Goal: Find contact information: Find contact information

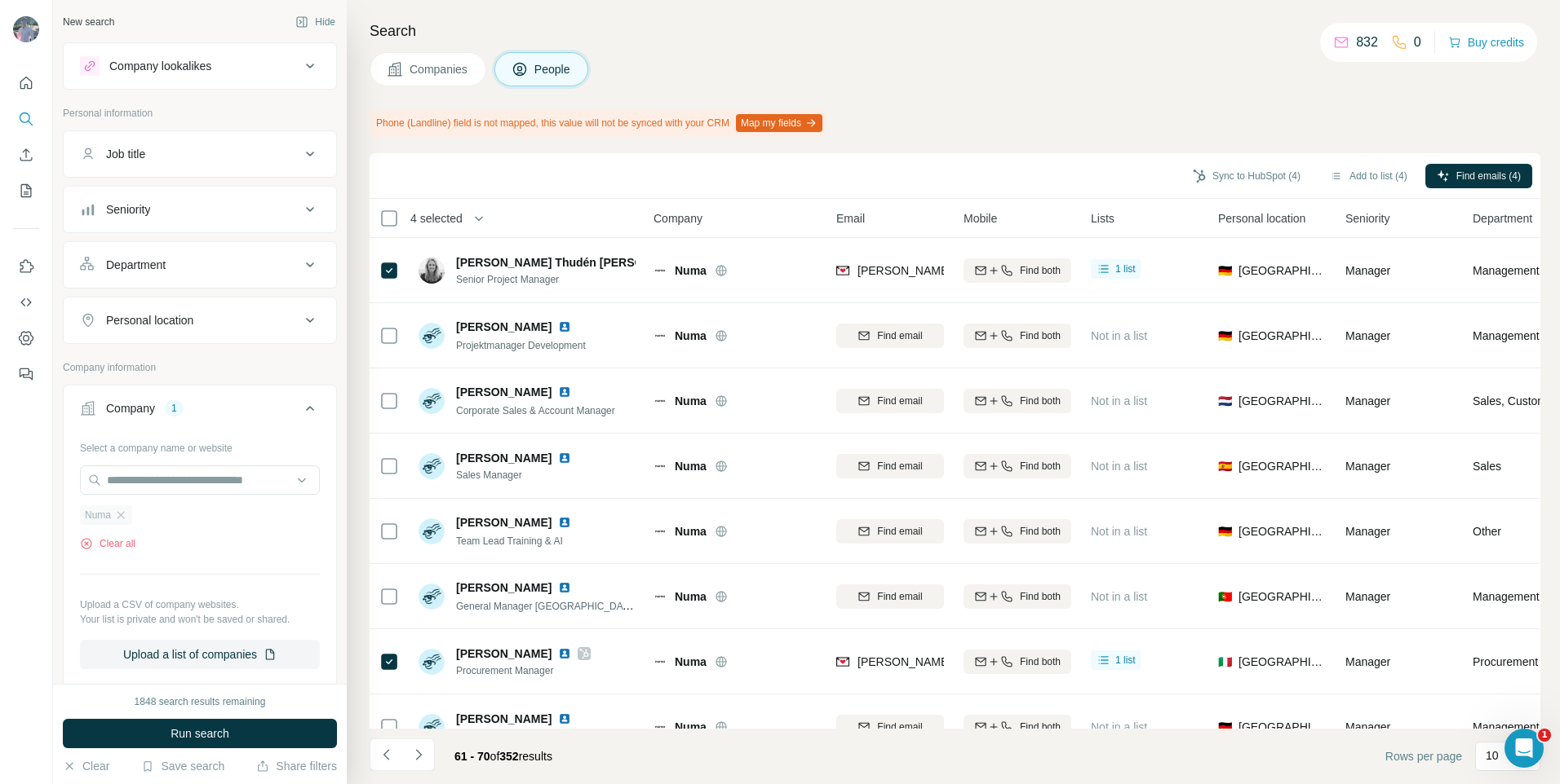
scroll to position [170, 0]
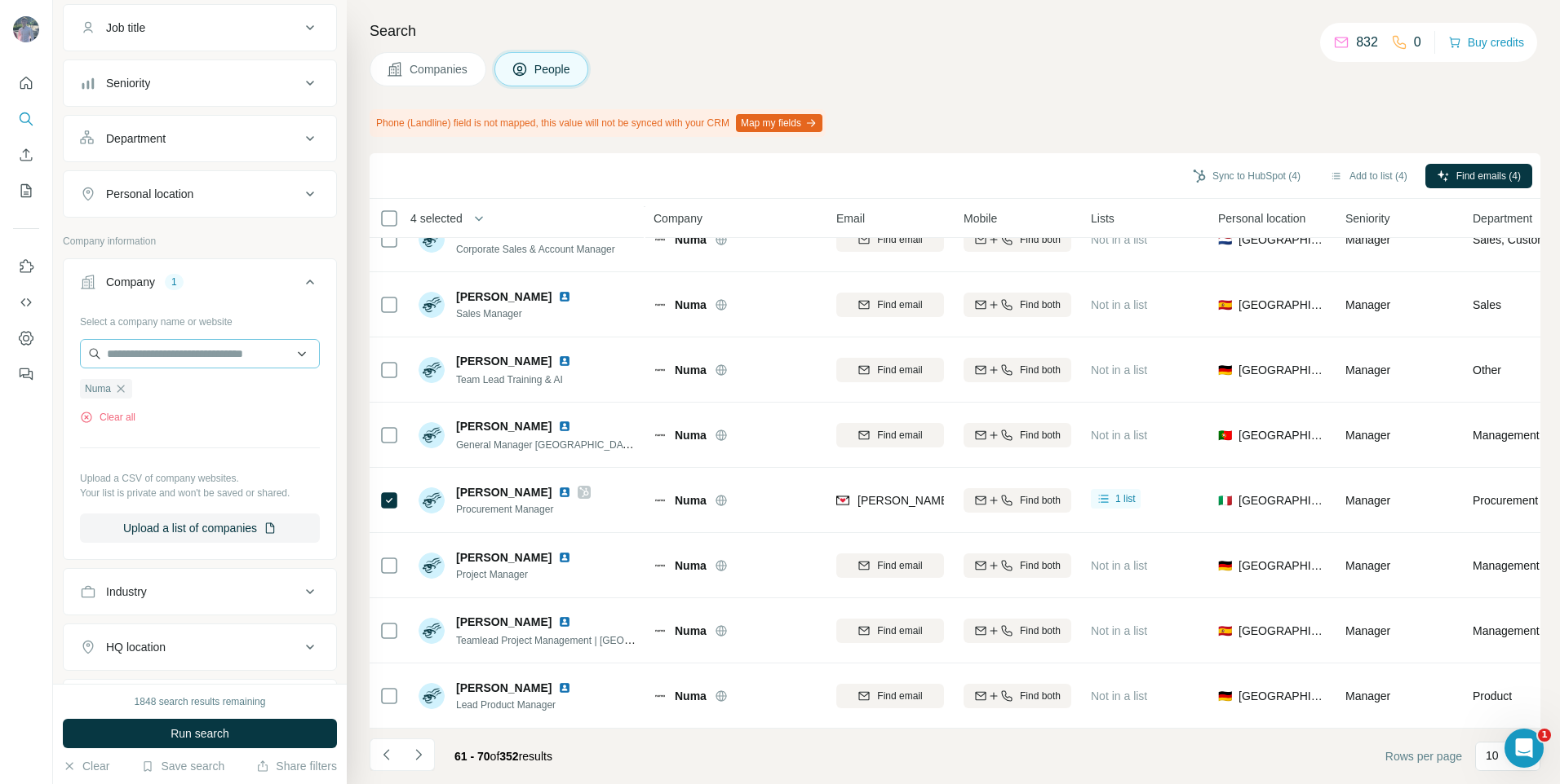
drag, startPoint x: 123, startPoint y: 389, endPoint x: 128, endPoint y: 359, distance: 30.4
click at [123, 389] on icon "button" at bounding box center [121, 389] width 13 height 13
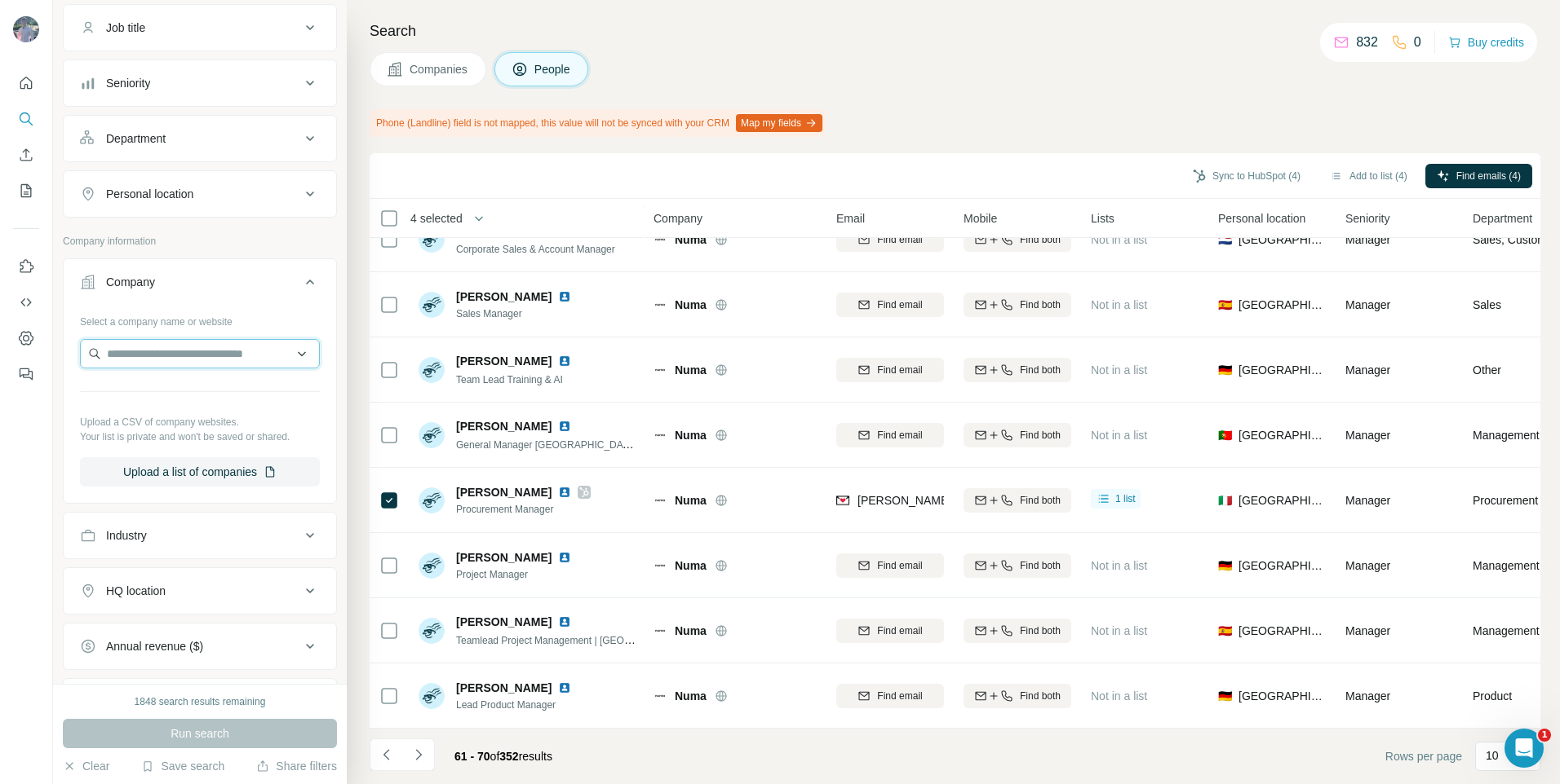
click at [144, 348] on input "text" at bounding box center [200, 354] width 240 height 29
type input "**********"
click at [176, 420] on div "Ara Design [DOMAIN_NAME]" at bounding box center [194, 398] width 228 height 52
click at [226, 354] on input "**********" at bounding box center [200, 354] width 240 height 29
click at [190, 394] on p "Ara Design" at bounding box center [166, 390] width 78 height 16
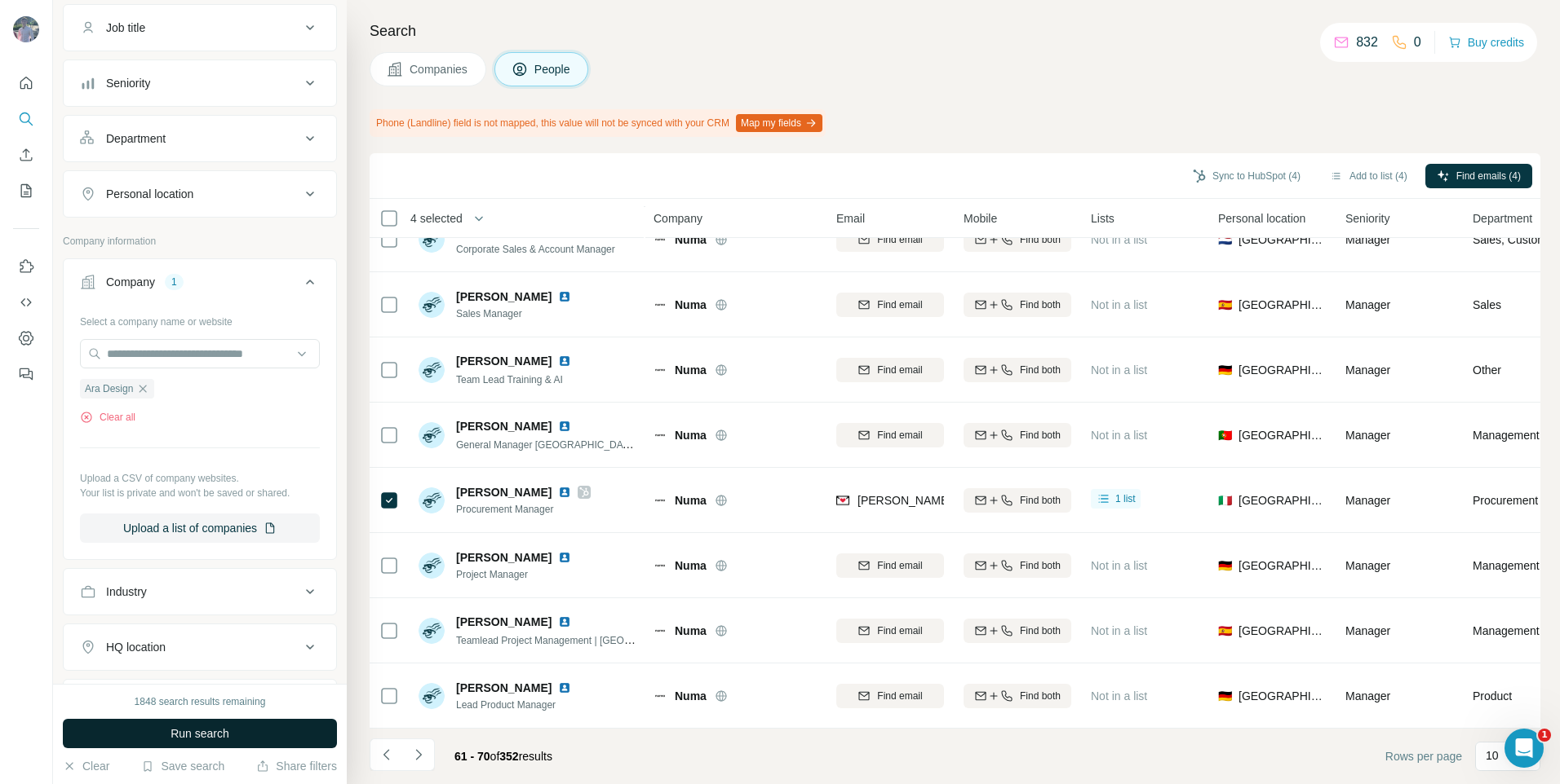
click at [236, 728] on button "Run search" at bounding box center [199, 734] width 274 height 29
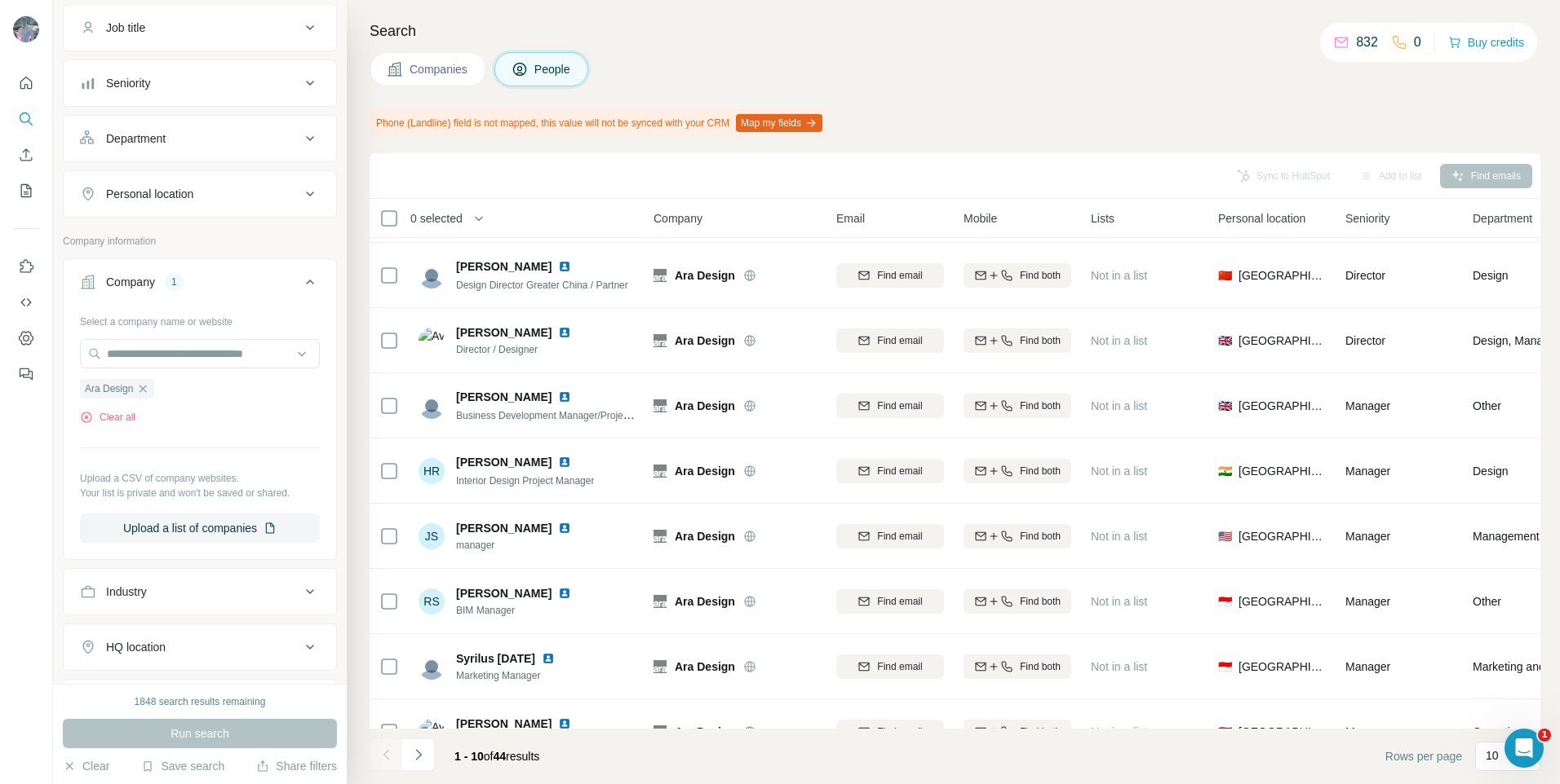
scroll to position [170, 0]
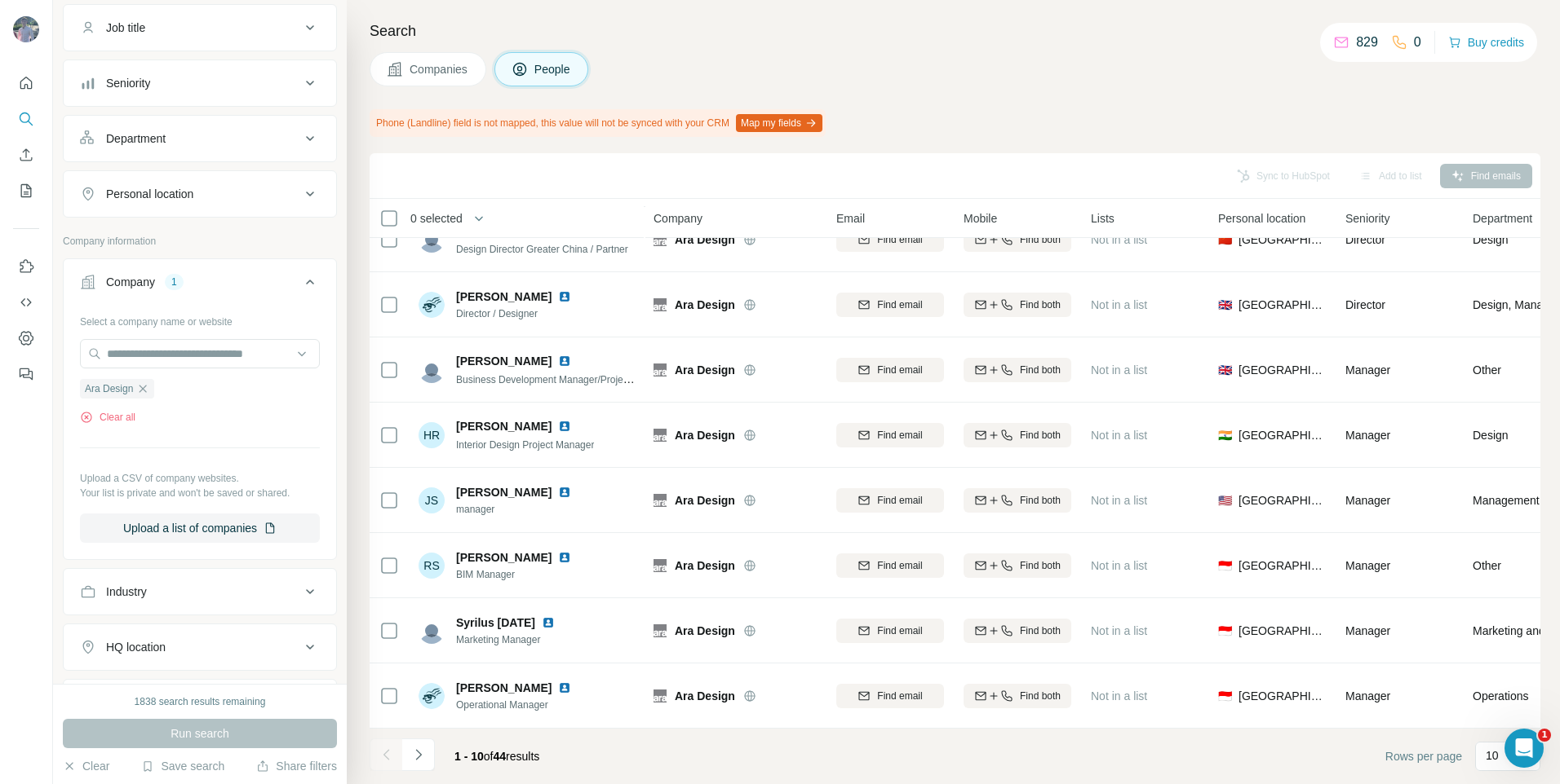
click at [408, 69] on button "Companies" at bounding box center [427, 69] width 117 height 34
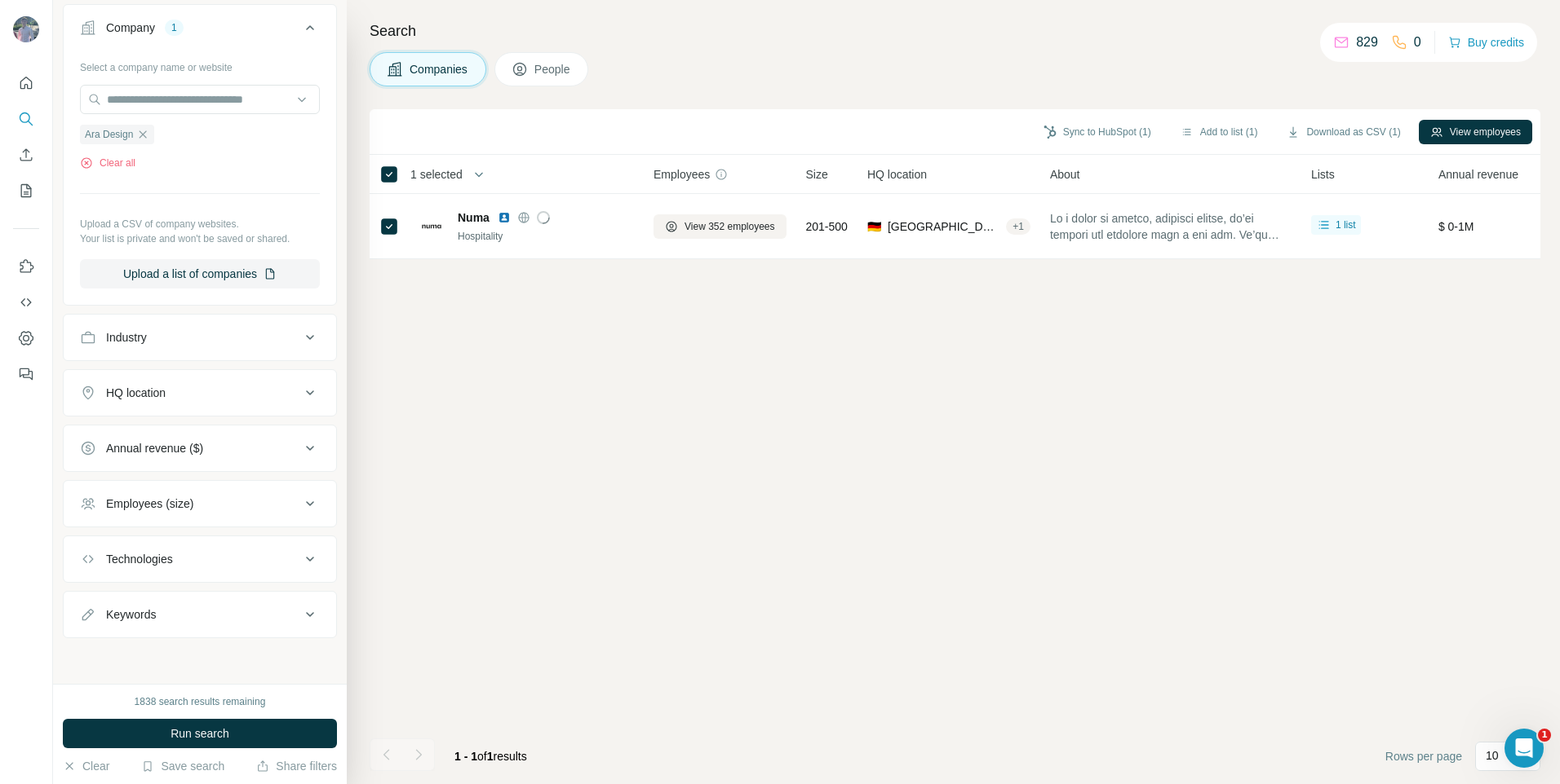
scroll to position [0, 0]
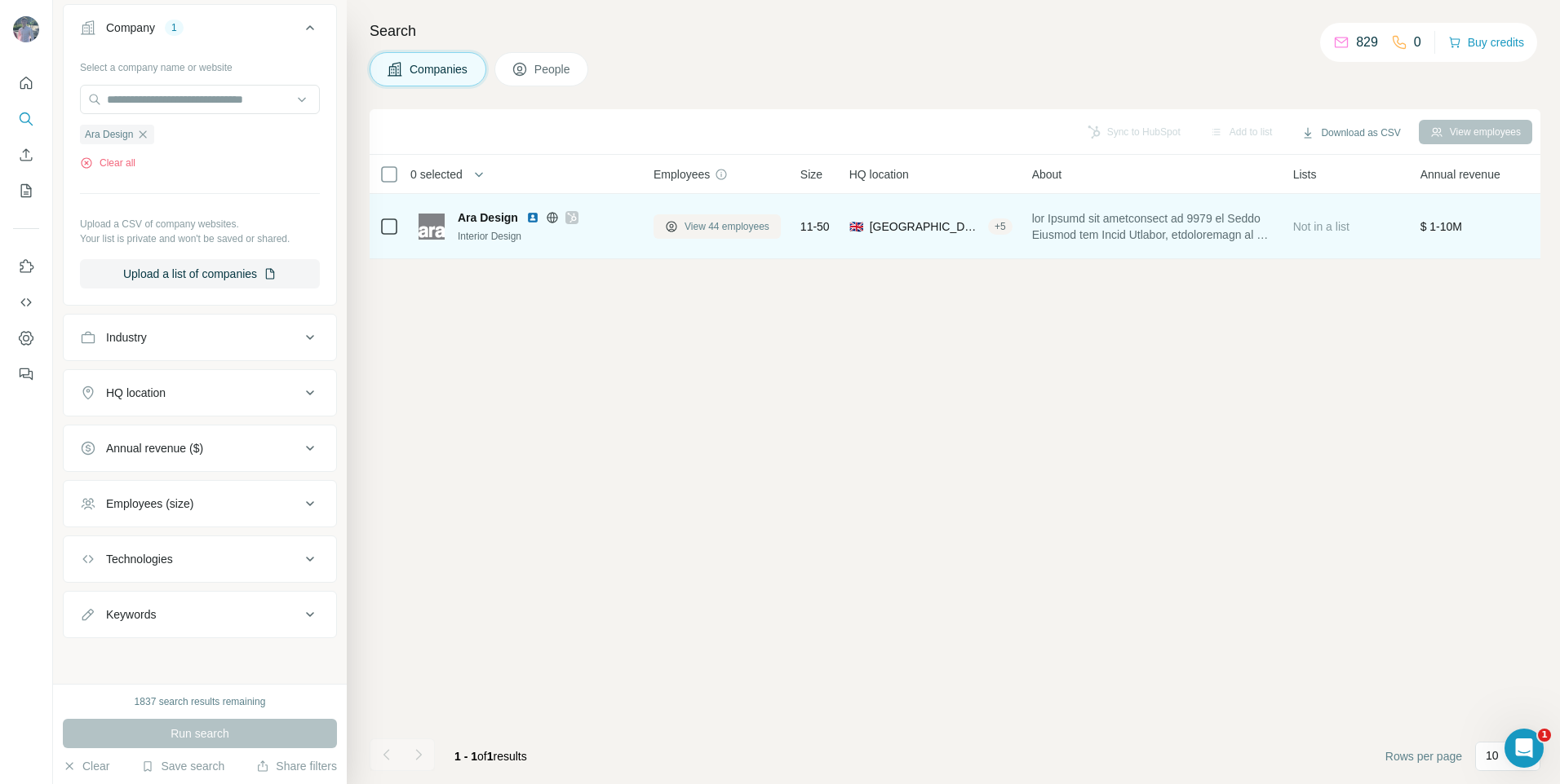
click at [726, 220] on span "View 44 employees" at bounding box center [727, 227] width 85 height 15
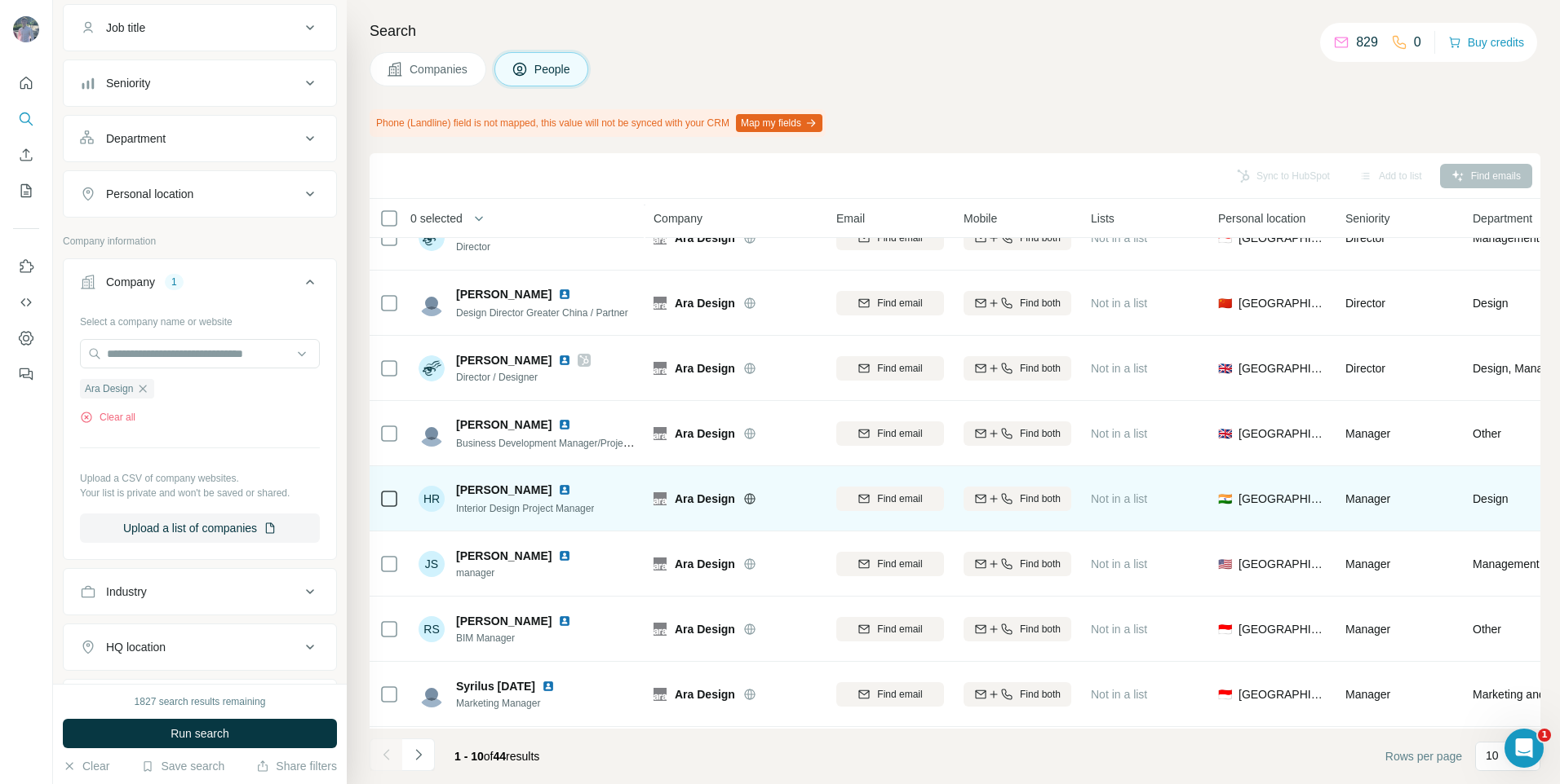
scroll to position [170, 0]
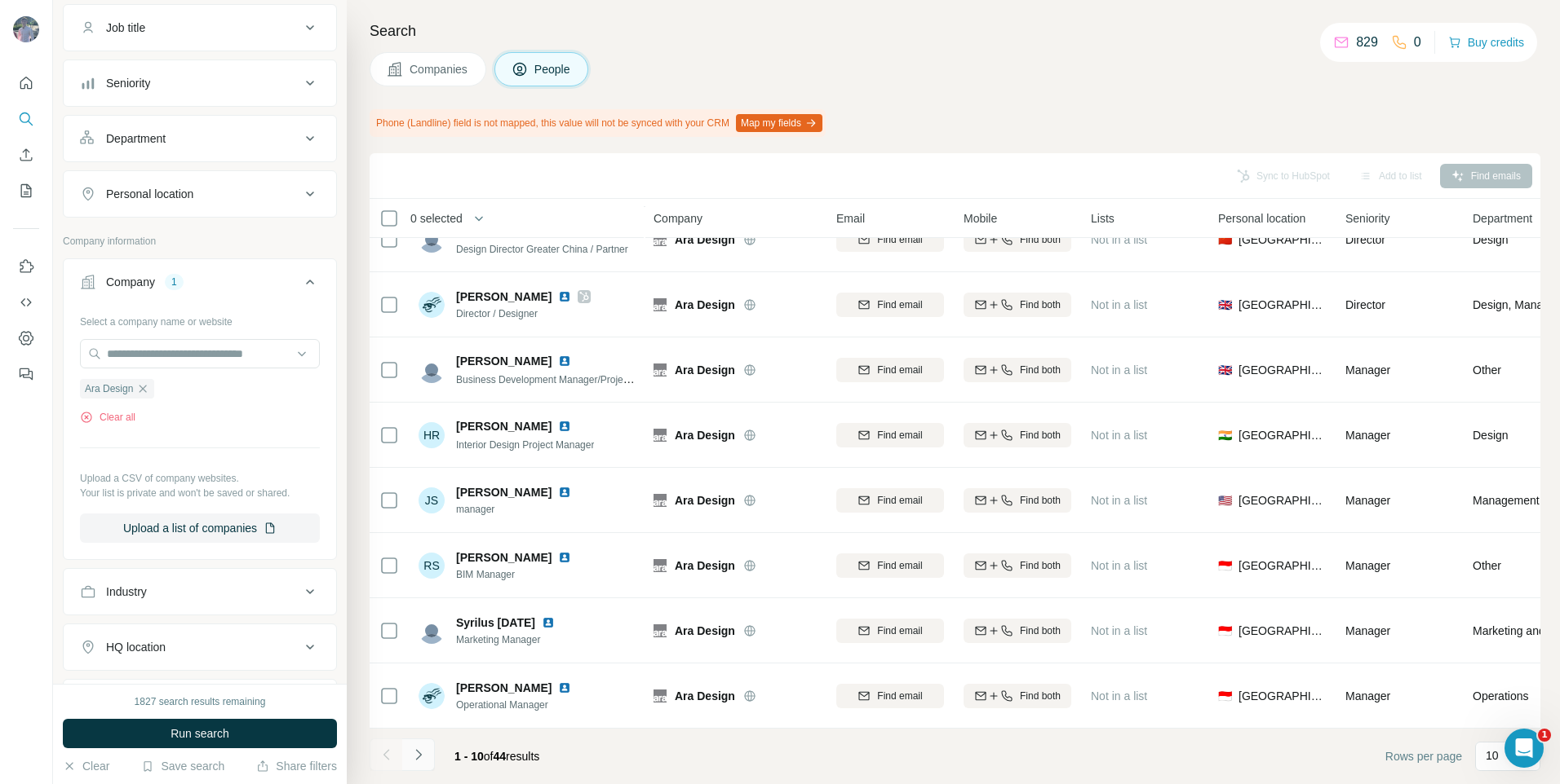
click at [411, 748] on icon "Navigate to next page" at bounding box center [418, 755] width 16 height 16
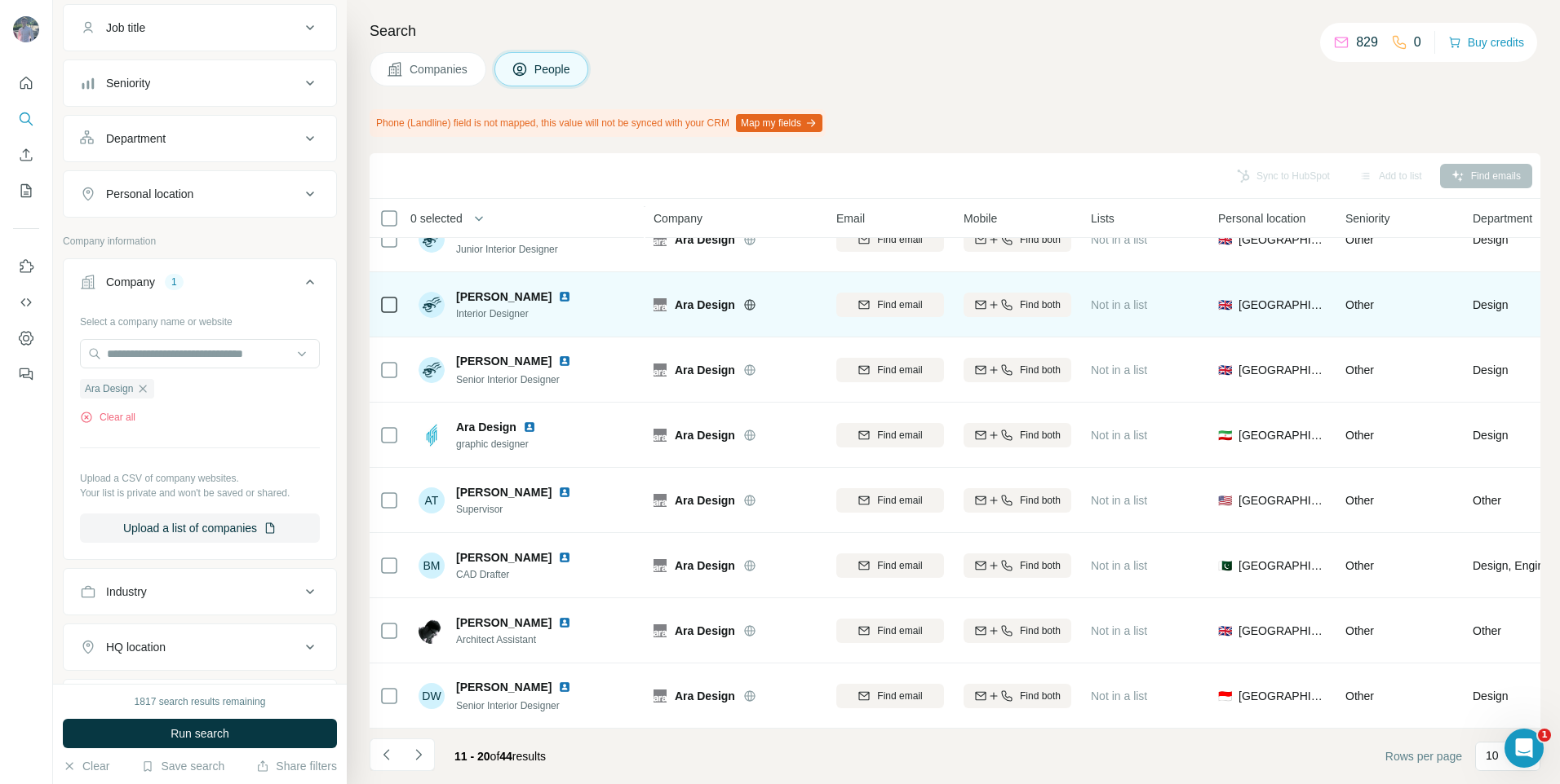
drag, startPoint x: 415, startPoint y: 745, endPoint x: 605, endPoint y: 327, distance: 459.2
click at [605, 327] on td "[PERSON_NAME] Interior Designer" at bounding box center [527, 305] width 237 height 65
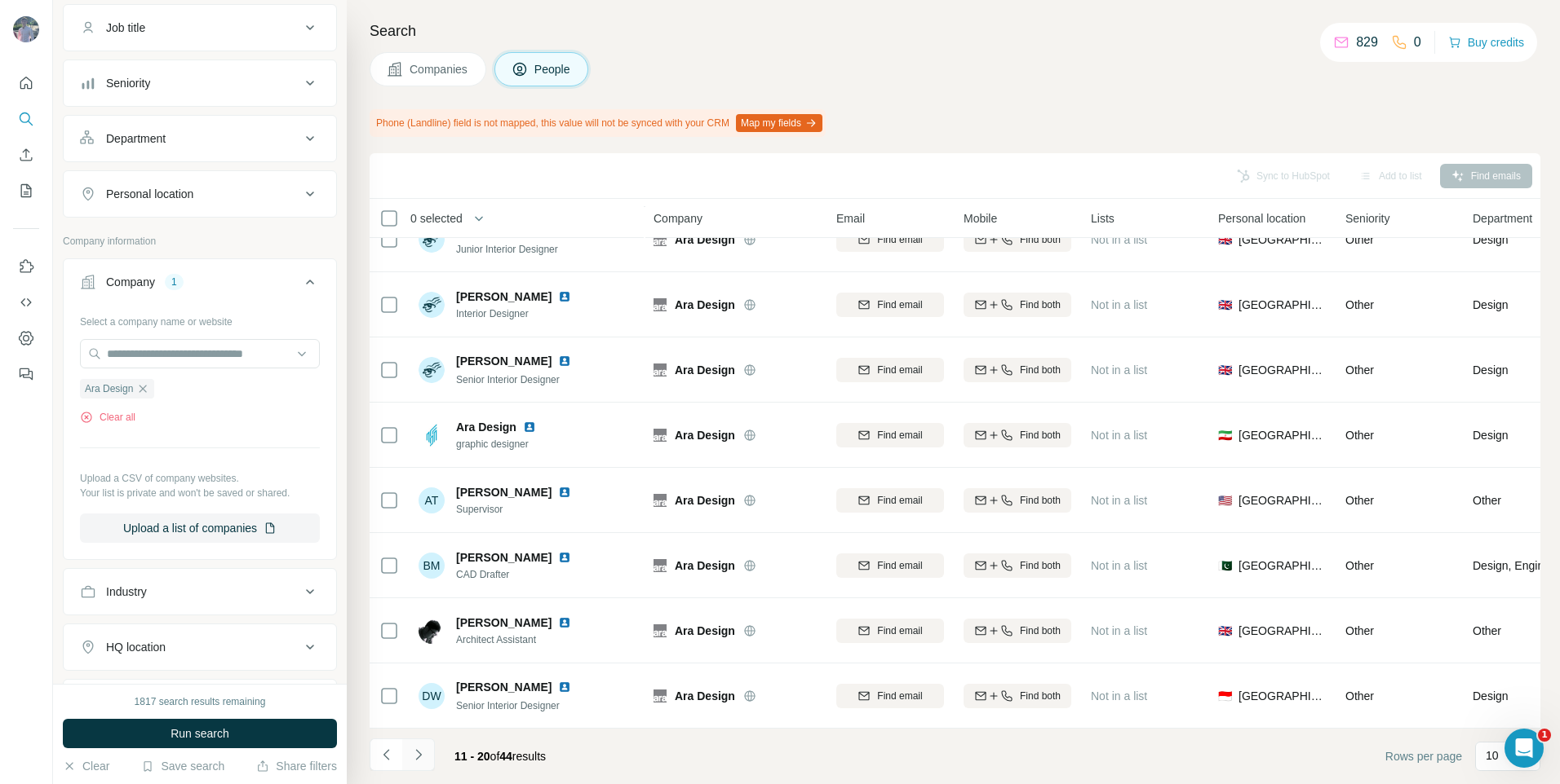
click at [411, 757] on icon "Navigate to next page" at bounding box center [418, 755] width 16 height 16
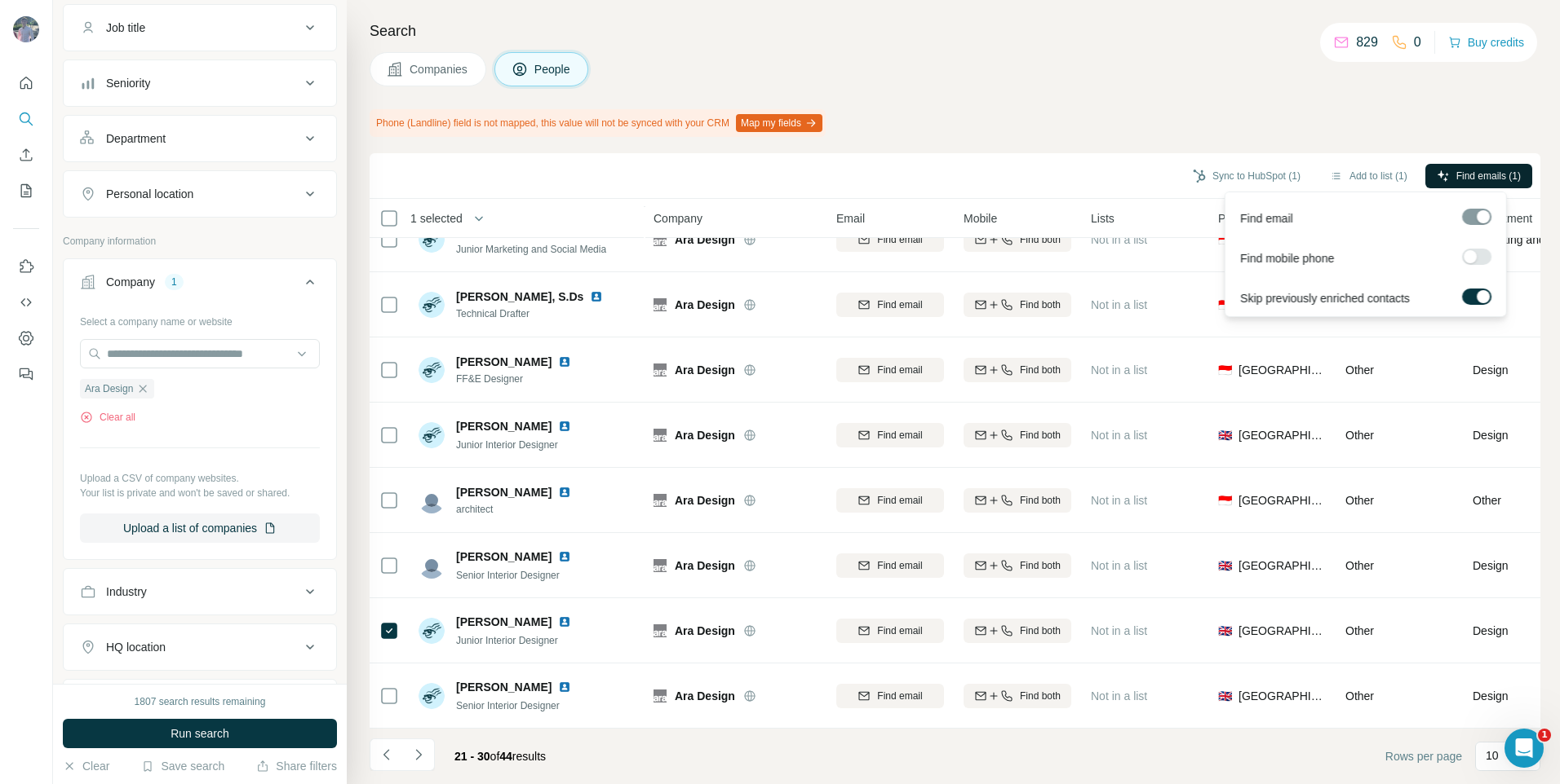
click at [1486, 171] on span "Find emails (1)" at bounding box center [1488, 176] width 65 height 15
click at [1235, 180] on button "Sync to HubSpot (1)" at bounding box center [1247, 176] width 131 height 24
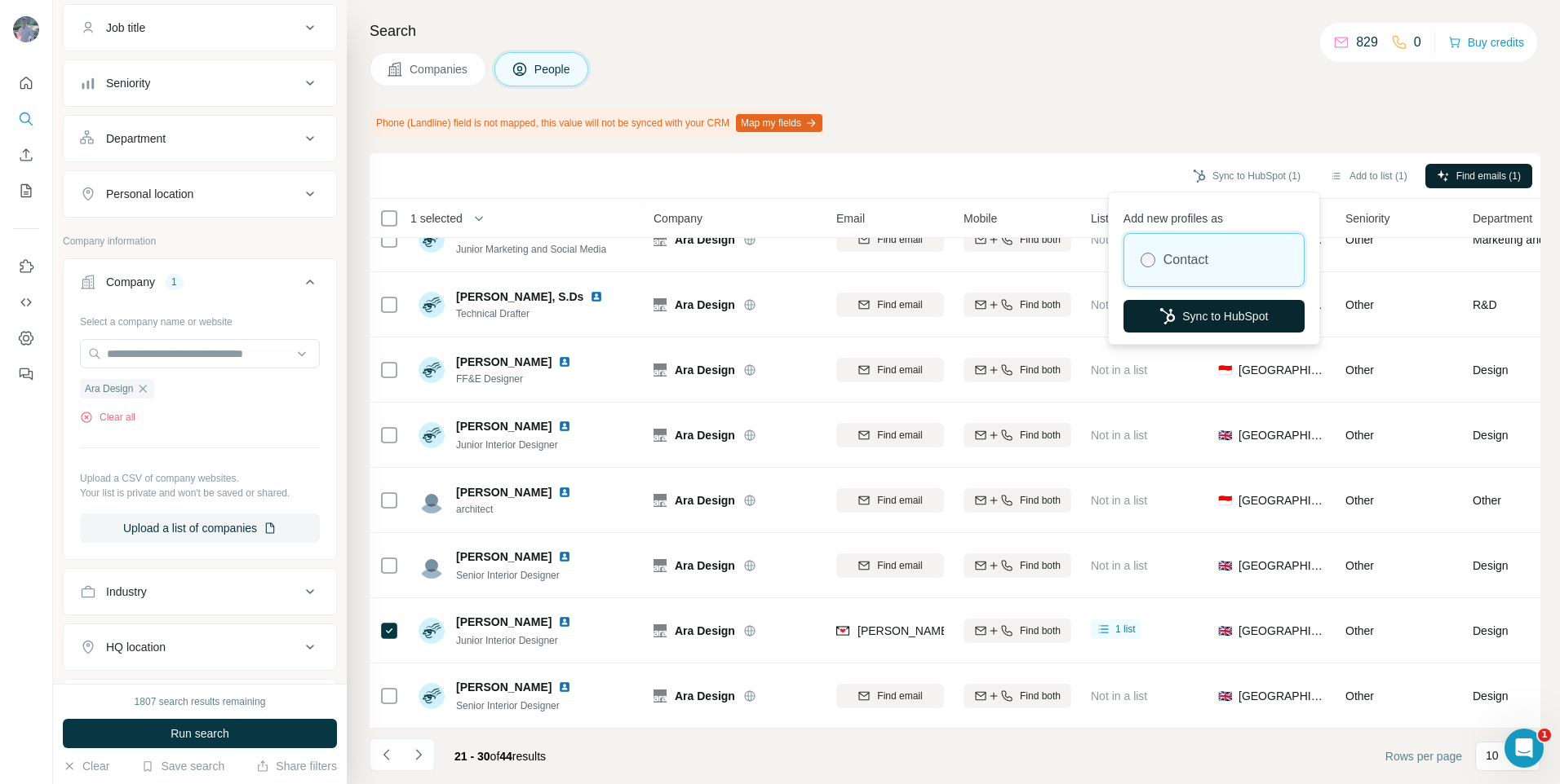
click at [1222, 303] on button "Sync to HubSpot" at bounding box center [1214, 316] width 181 height 33
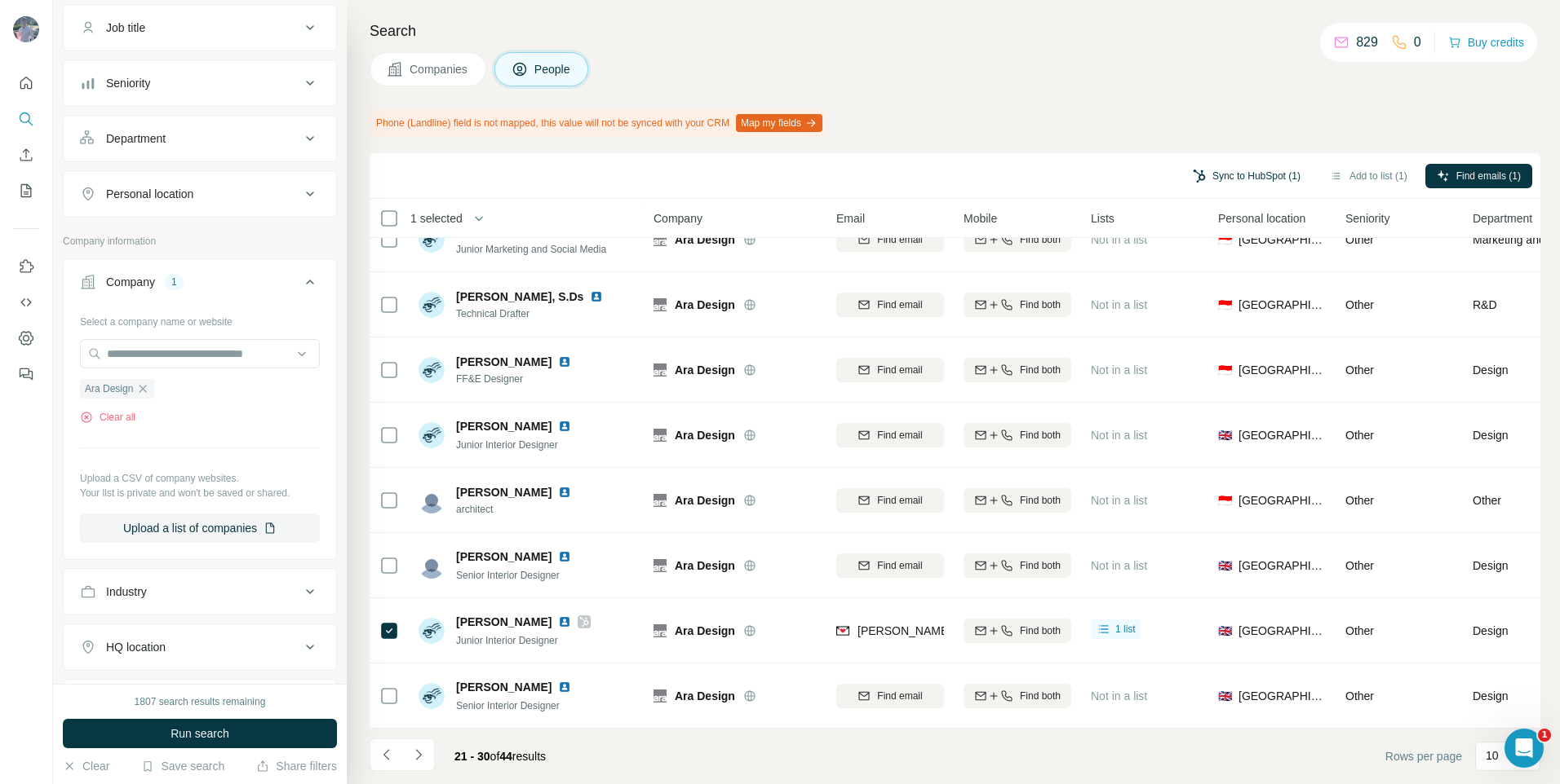
click at [1238, 172] on button "Sync to HubSpot (1)" at bounding box center [1247, 176] width 131 height 24
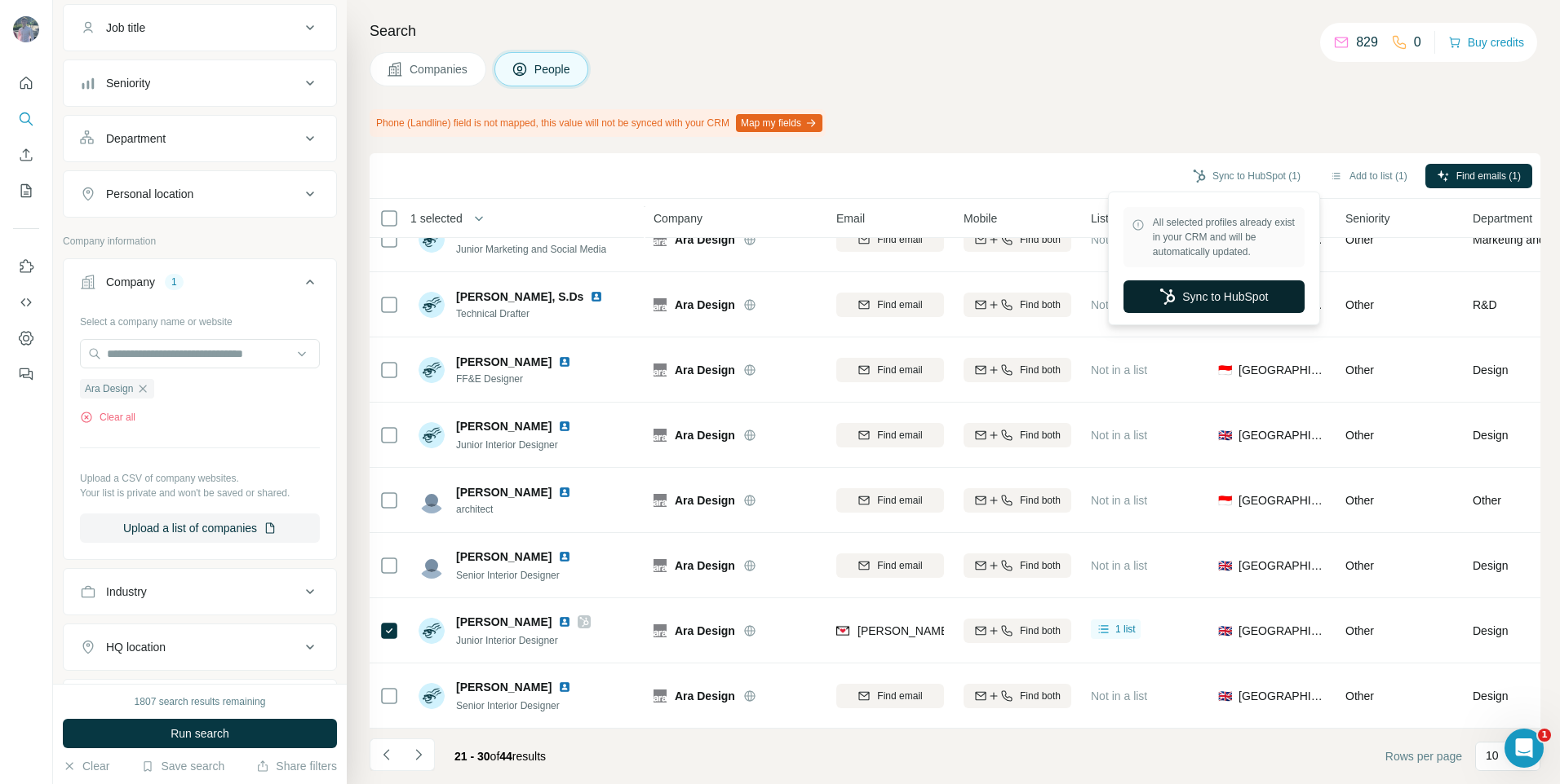
click at [1198, 280] on button "Sync to HubSpot" at bounding box center [1214, 296] width 181 height 33
